Goal: Task Accomplishment & Management: Use online tool/utility

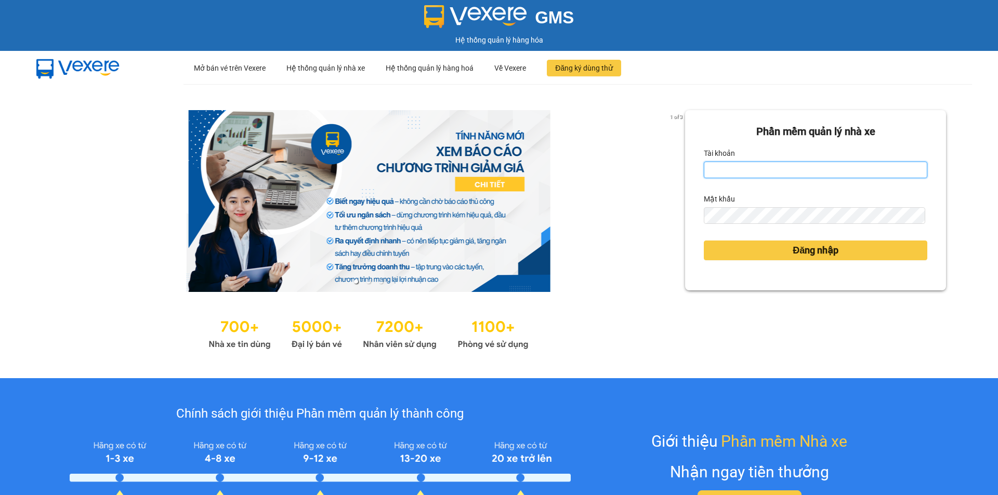
click at [722, 167] on input "Tài khoản" at bounding box center [814, 170] width 223 height 17
type input "ttvkhanh.hhg"
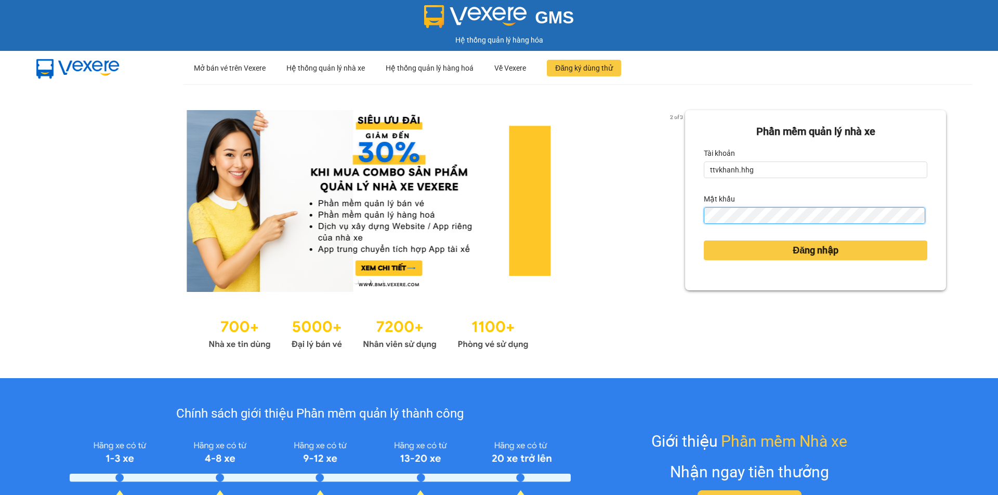
click at [703, 241] on button "Đăng nhập" at bounding box center [814, 251] width 223 height 20
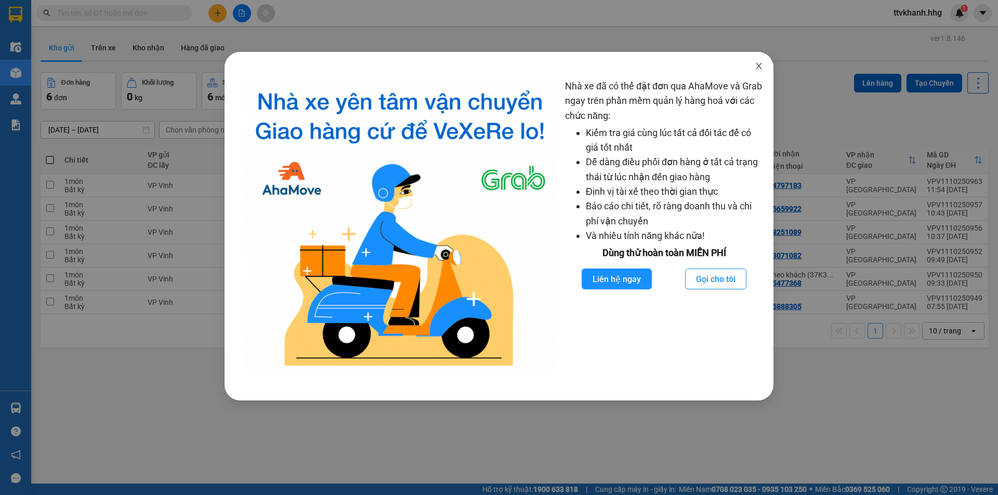
click at [757, 64] on icon "close" at bounding box center [758, 66] width 6 height 6
